Goal: Find specific page/section: Find specific page/section

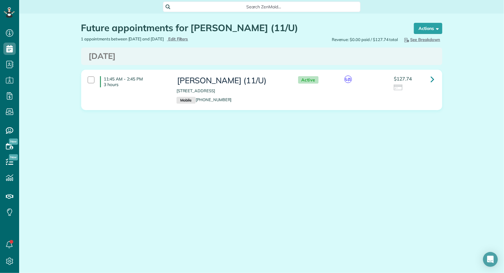
scroll to position [2, 2]
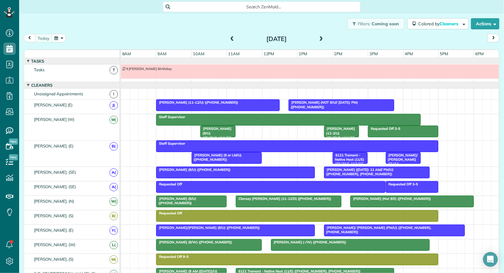
scroll to position [2, 2]
click at [324, 37] on span at bounding box center [321, 39] width 7 height 6
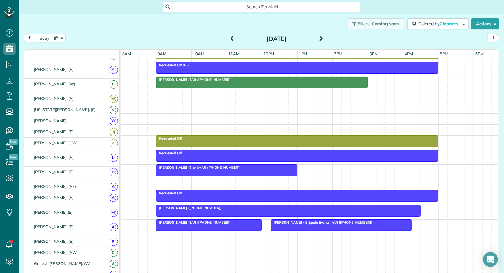
scroll to position [123, 0]
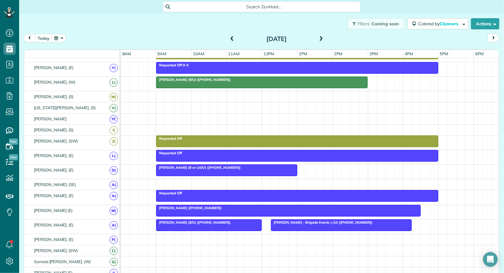
click at [228, 206] on div "[PERSON_NAME] ([PHONE_NUMBER])" at bounding box center [288, 208] width 261 height 4
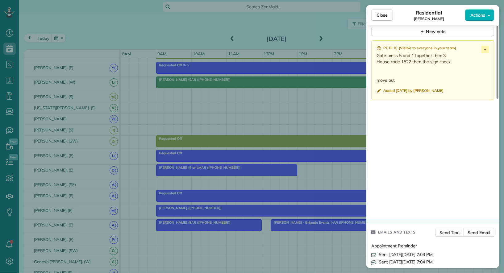
scroll to position [481, 0]
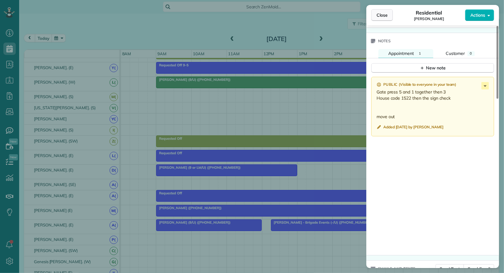
click at [382, 16] on span "Close" at bounding box center [382, 15] width 11 height 6
